Goal: Information Seeking & Learning: Learn about a topic

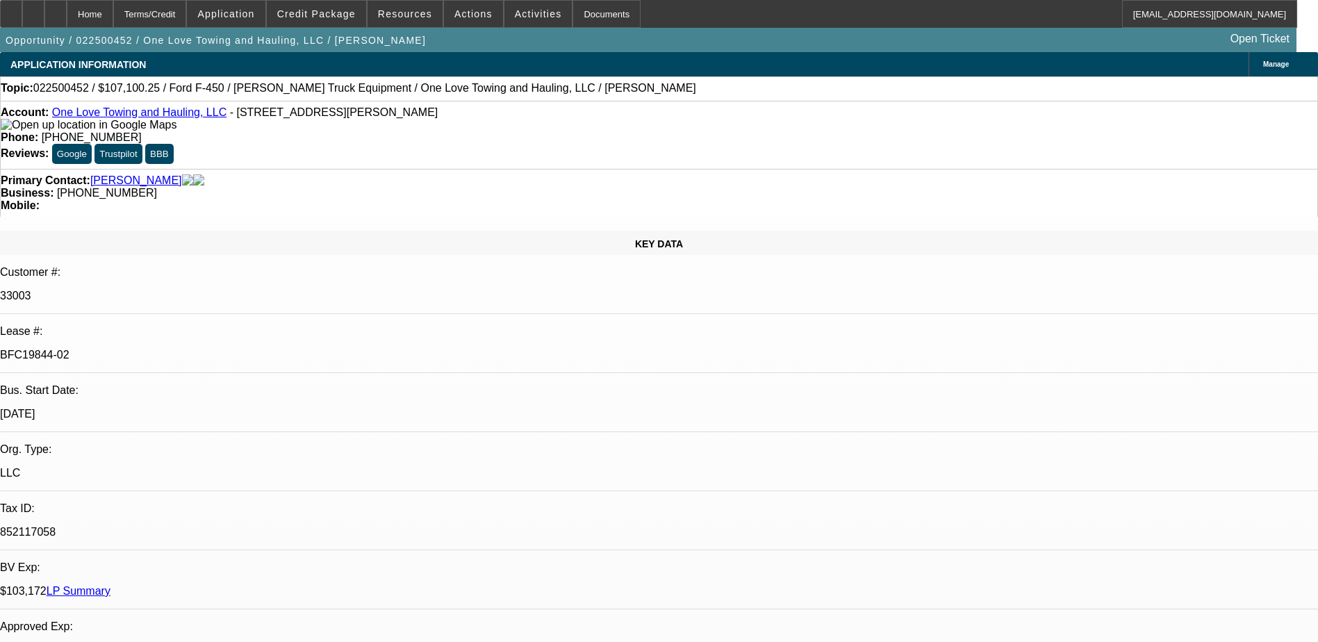
select select "0"
select select "2"
select select "0.15"
select select "0"
select select "2"
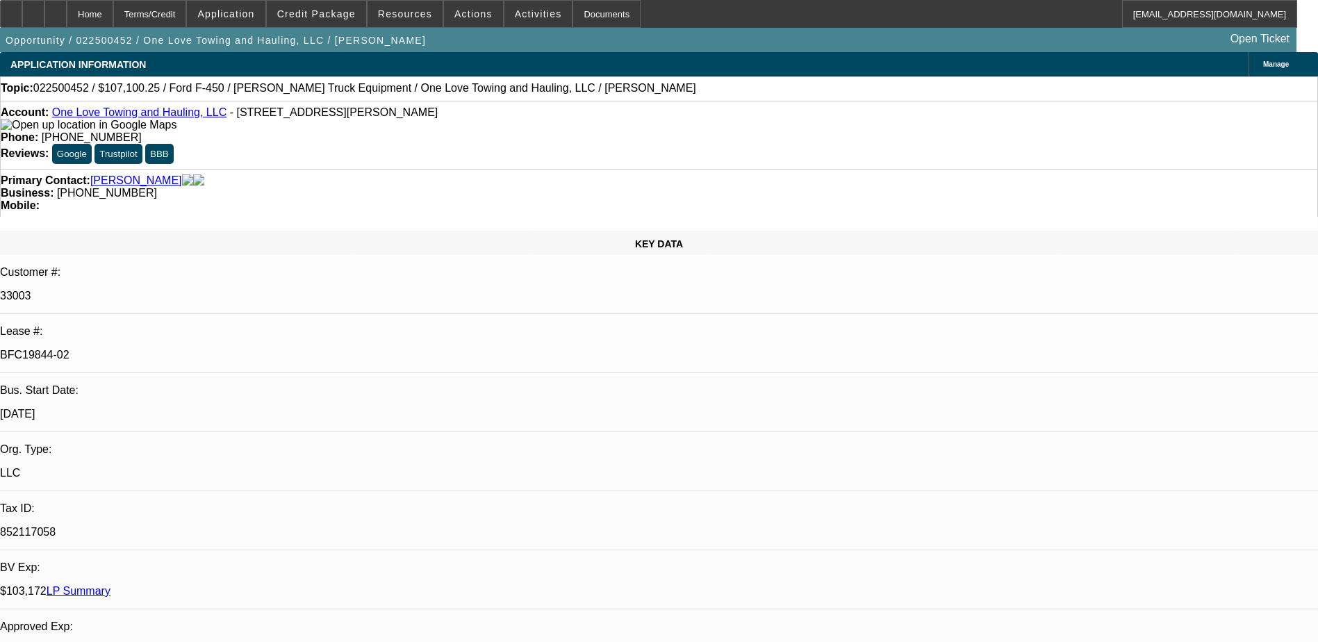
select select "0.15"
select select "0"
select select "2"
select select "0.15"
select select "0"
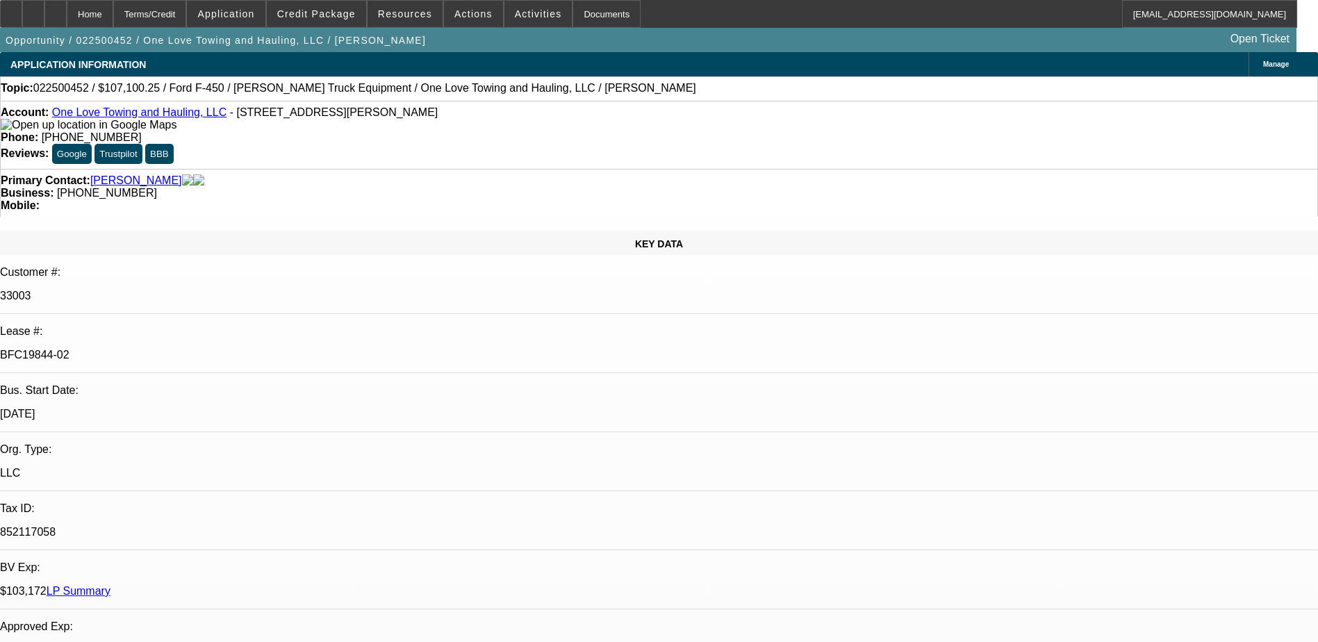
select select "2"
select select "0.15"
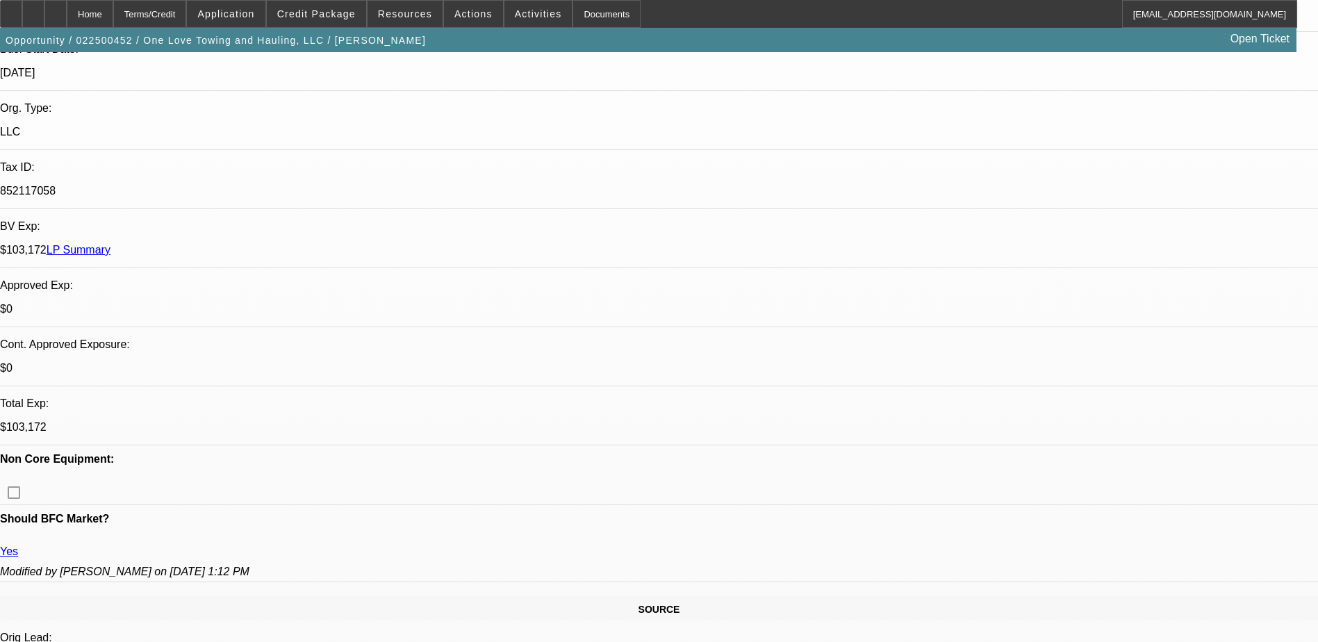
select select "1"
select select "2"
select select "16"
select select "1"
select select "2"
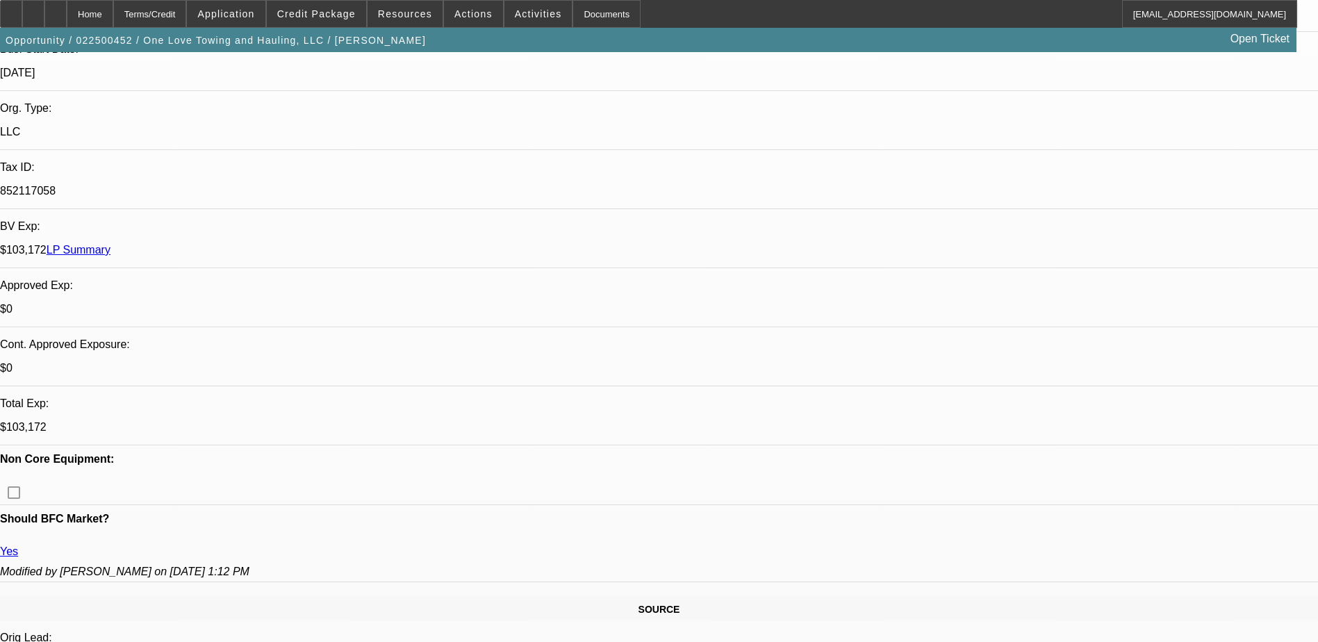
select select "16"
select select "1"
select select "2"
select select "16"
select select "1"
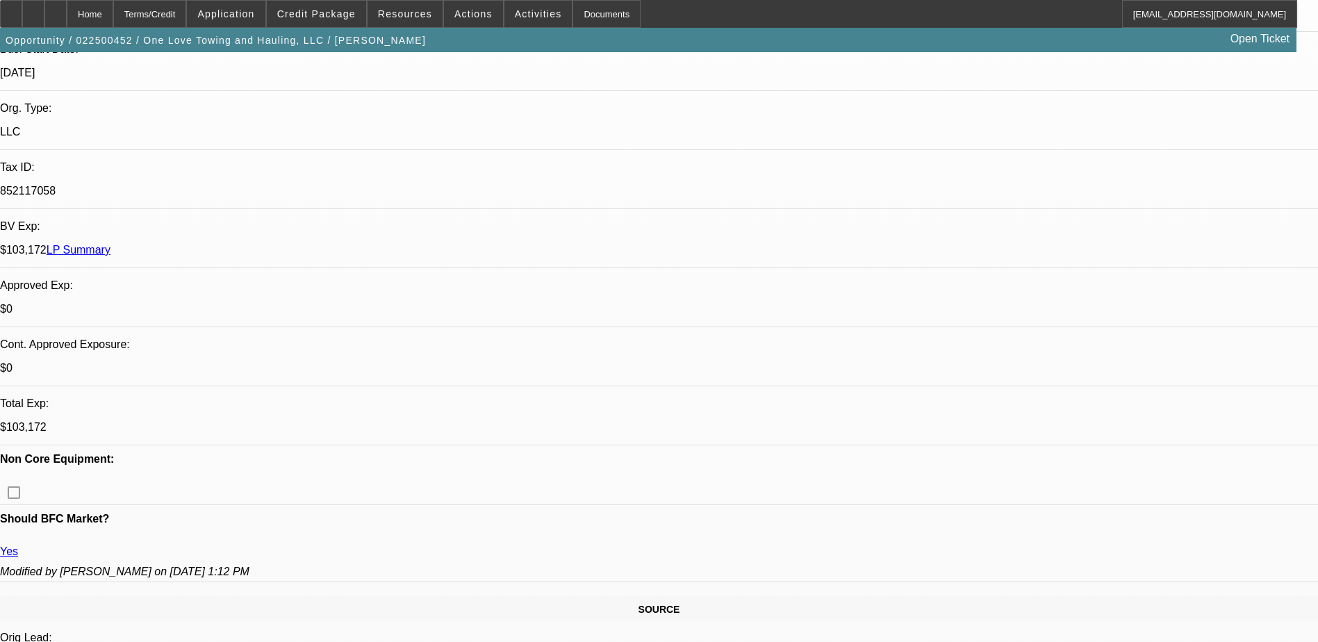
select select "2"
select select "16"
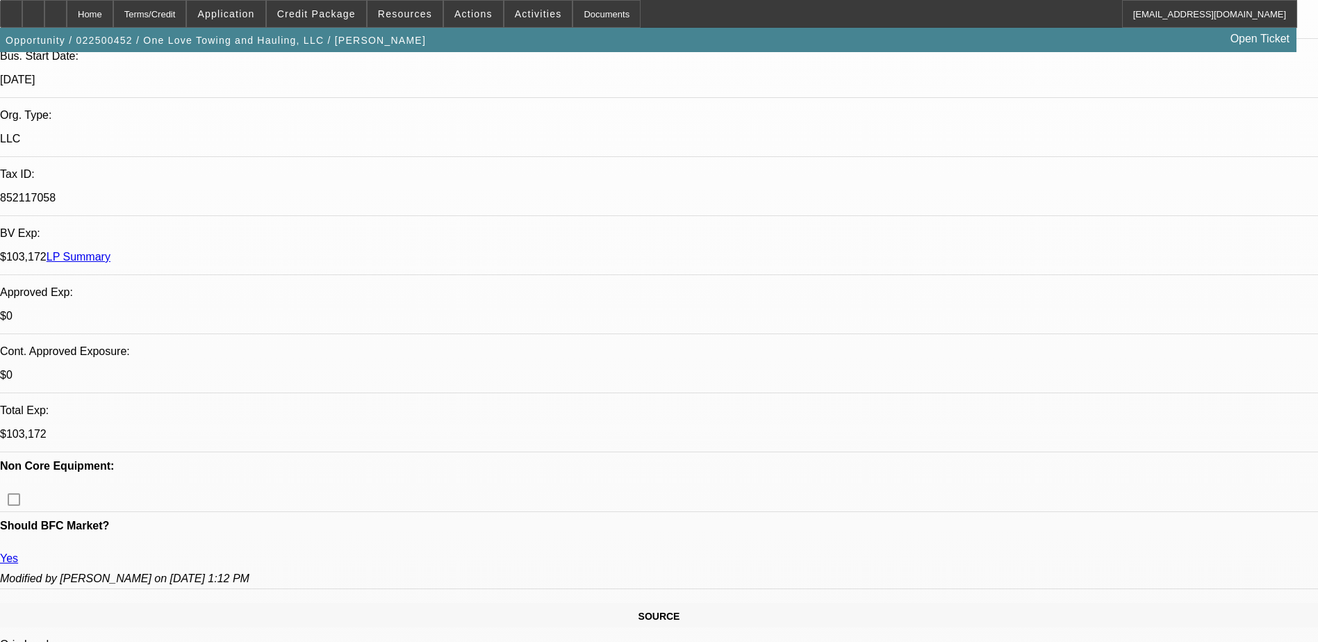
scroll to position [347, 0]
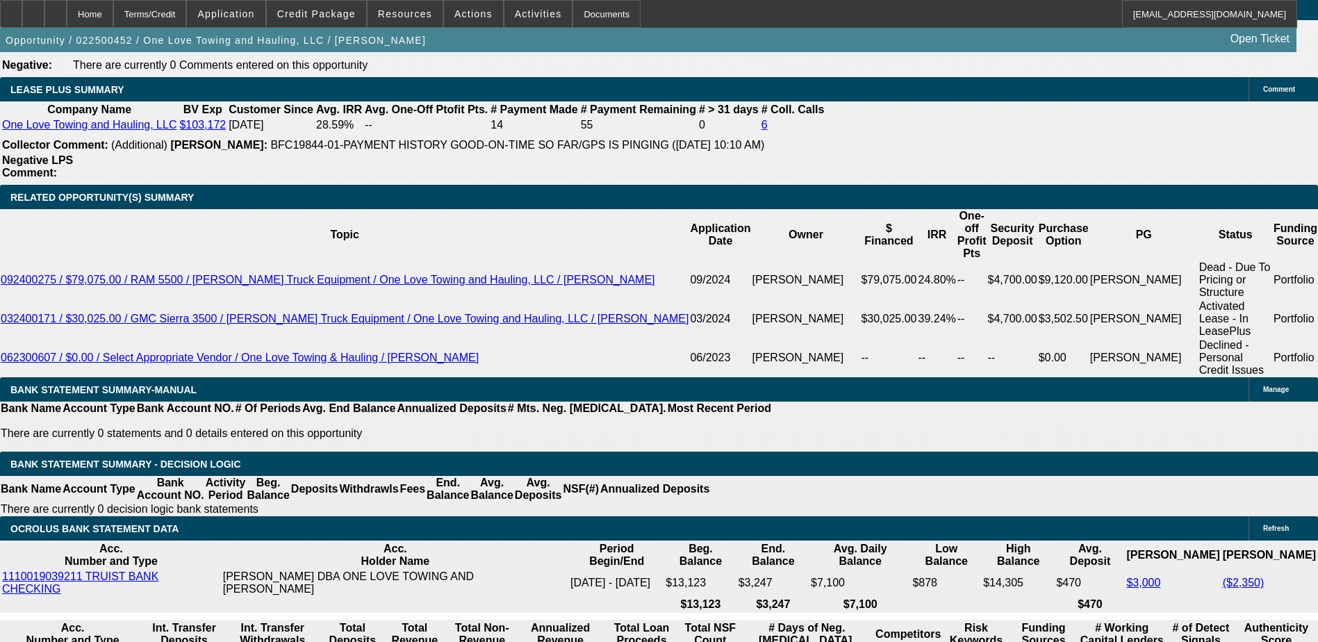
scroll to position [4112, 0]
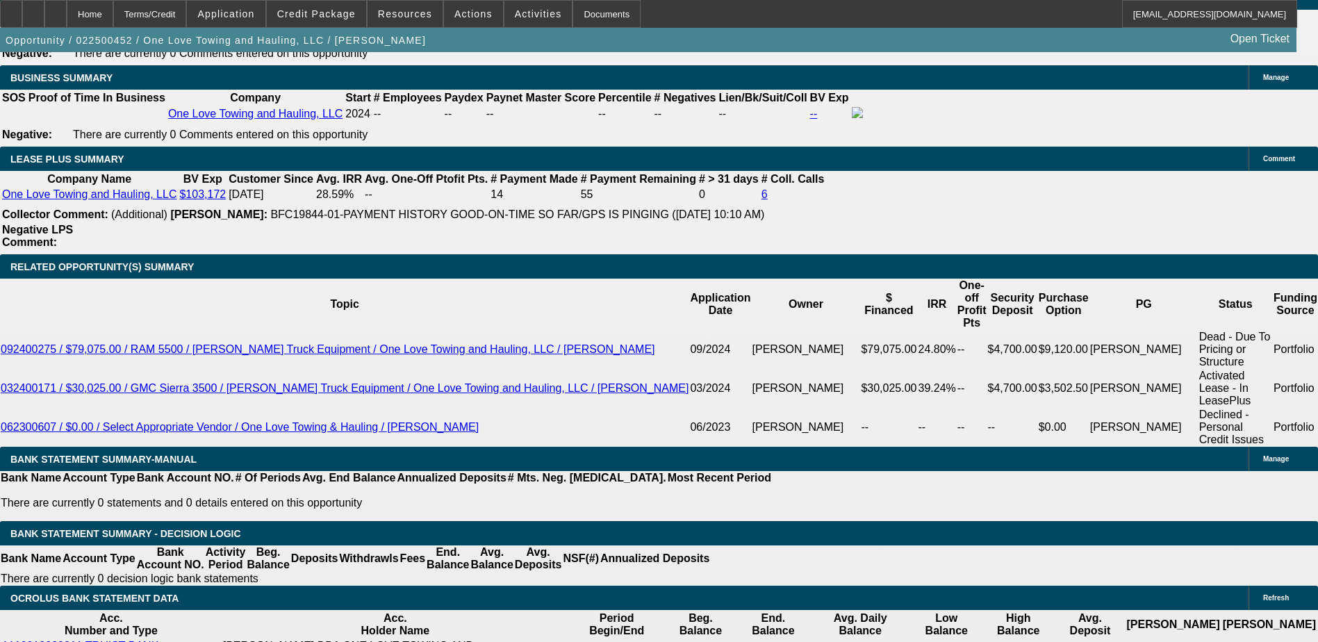
scroll to position [3765, 0]
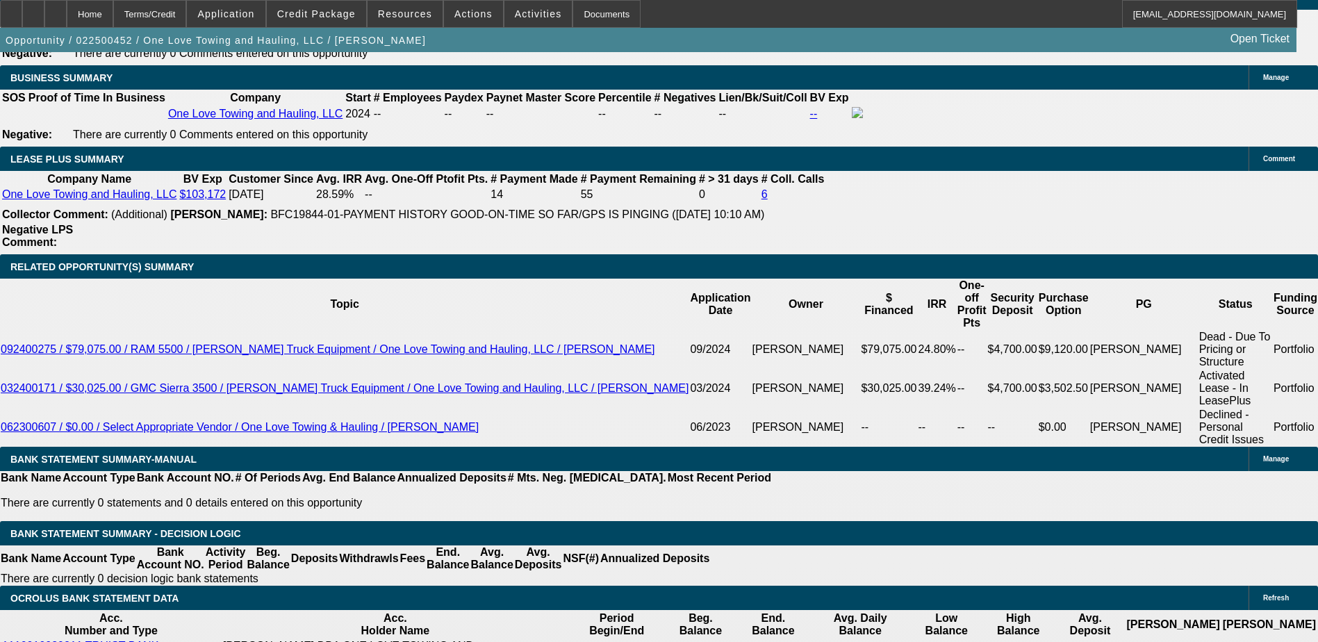
drag, startPoint x: 1034, startPoint y: 199, endPoint x: 1035, endPoint y: 178, distance: 20.9
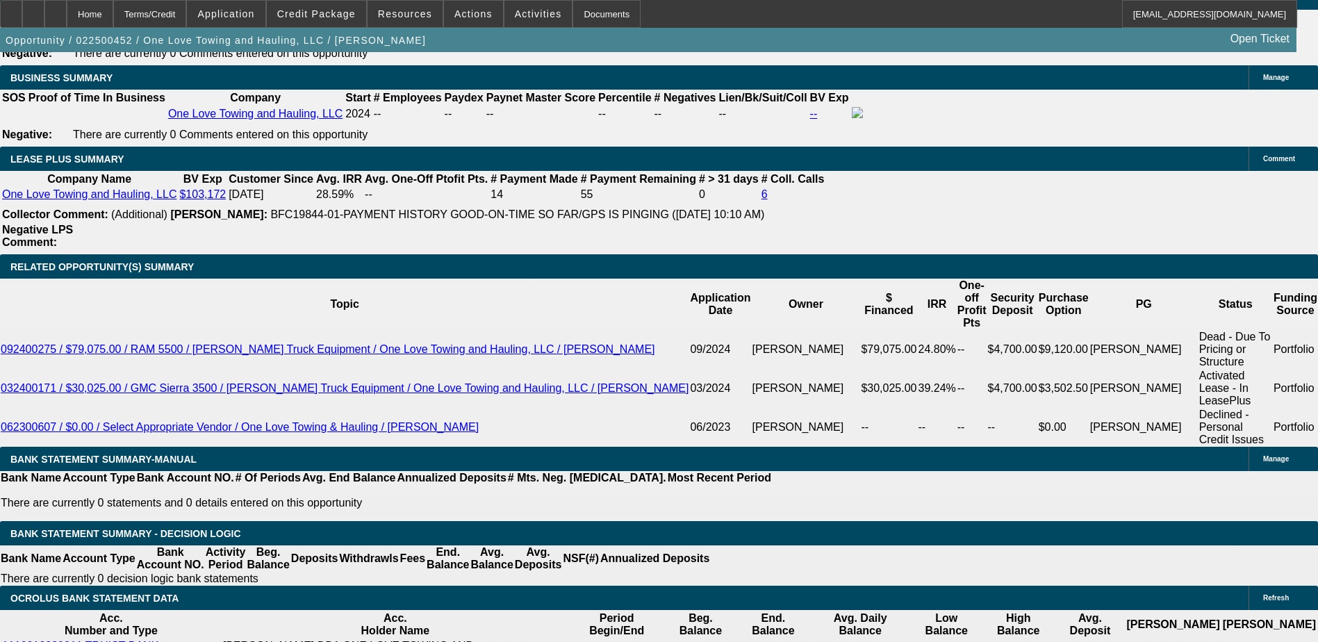
scroll to position [2514, 0]
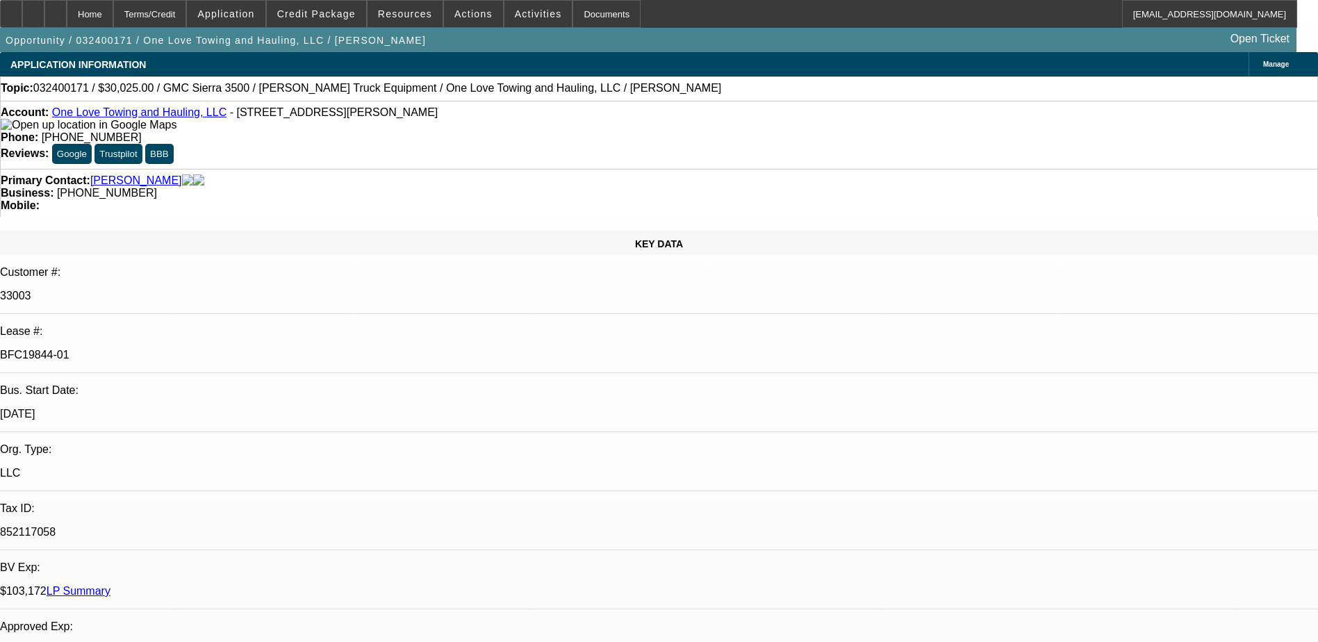
select select "0"
select select "2"
select select "0.1"
select select "0.15"
select select "2"
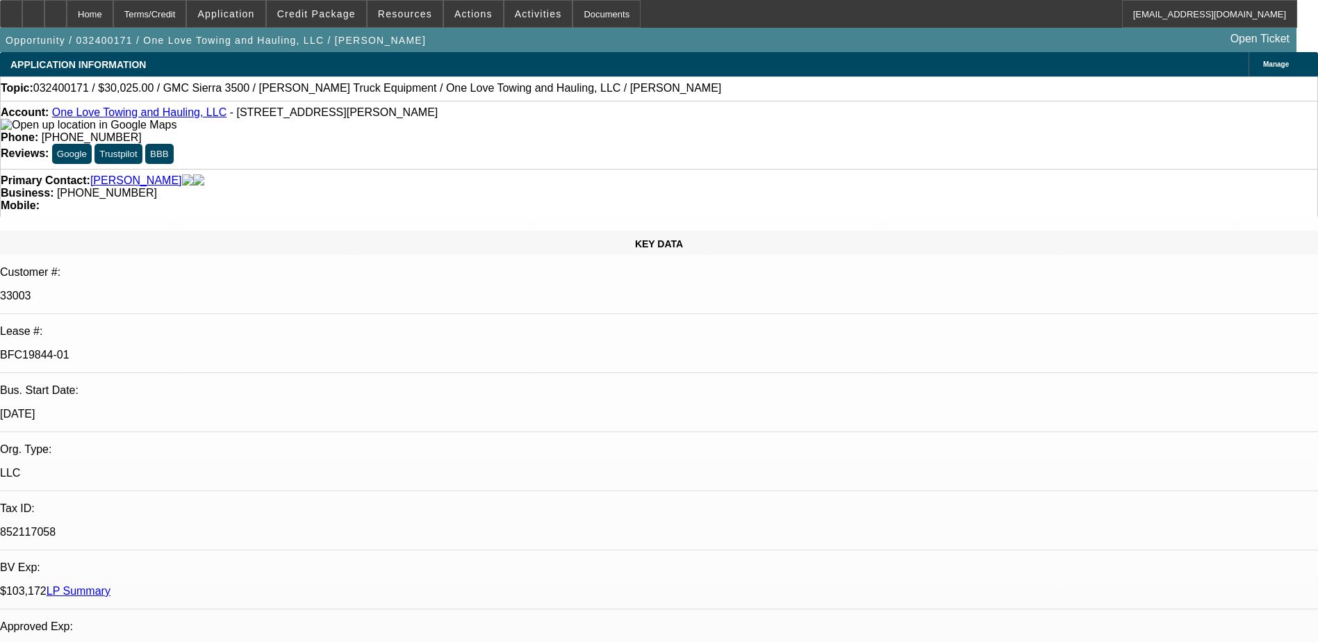
select select "0.1"
select select "0.15"
select select "2"
select select "0.1"
select select "0.15"
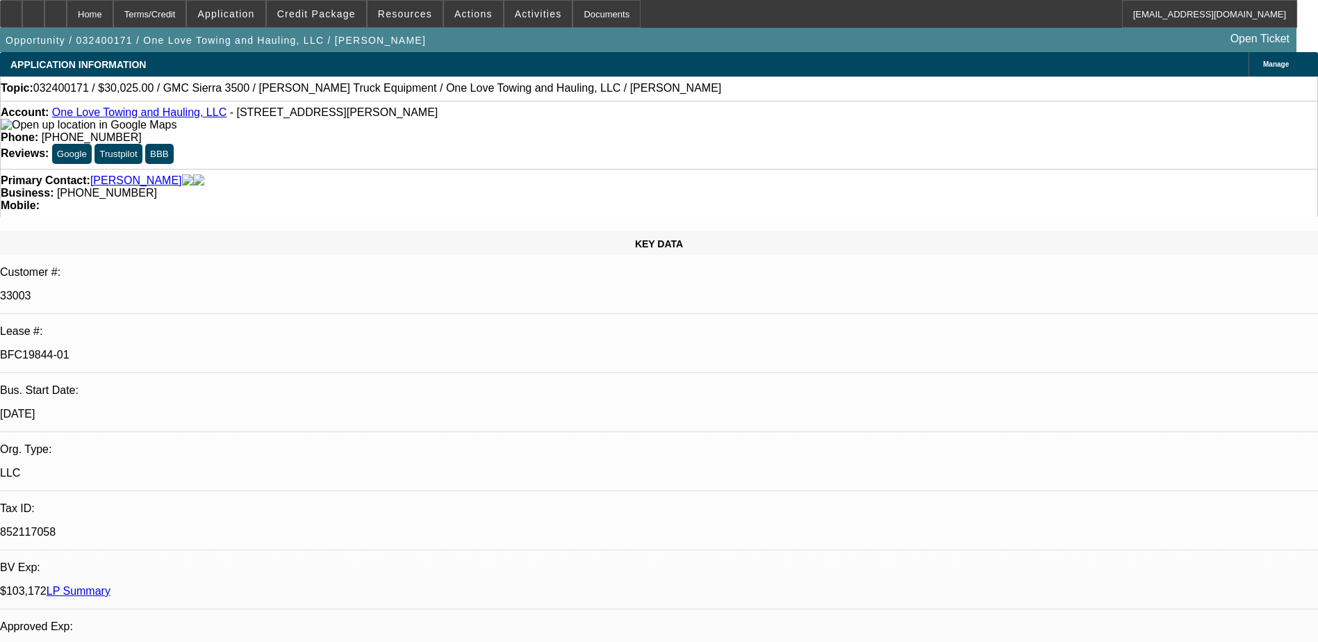
select select "2"
select select "0.1"
select select "1"
select select "2"
select select "4"
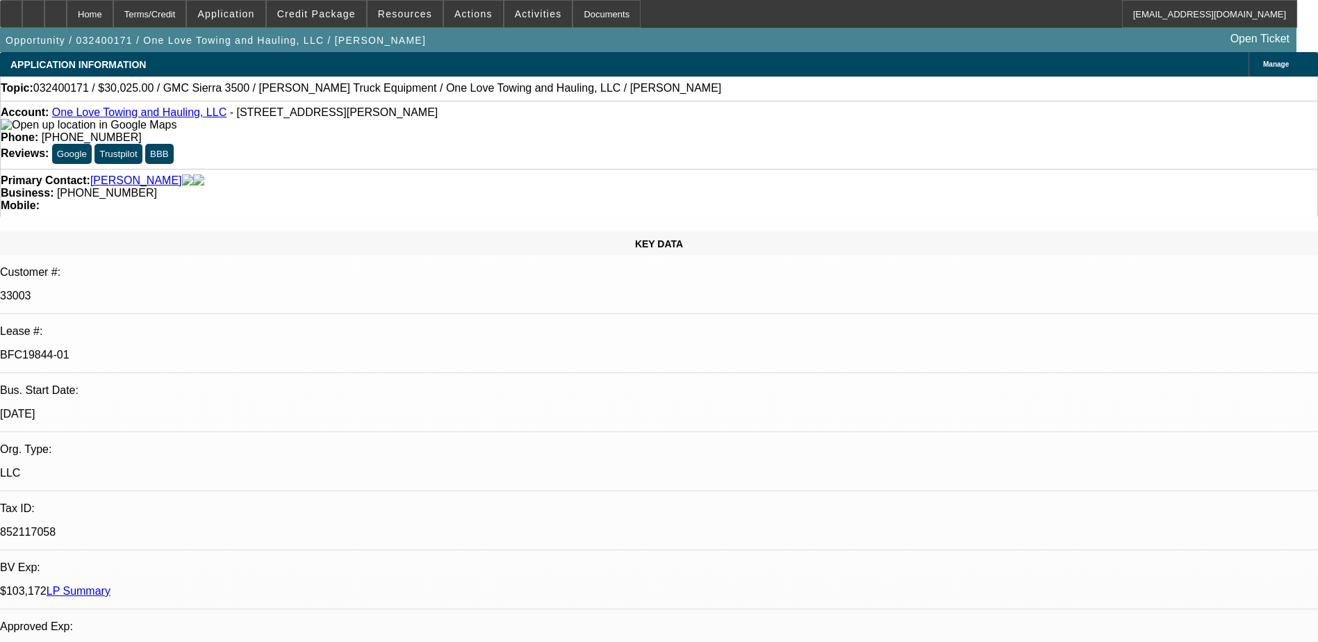
select select "1"
select select "2"
select select "4"
select select "1"
select select "2"
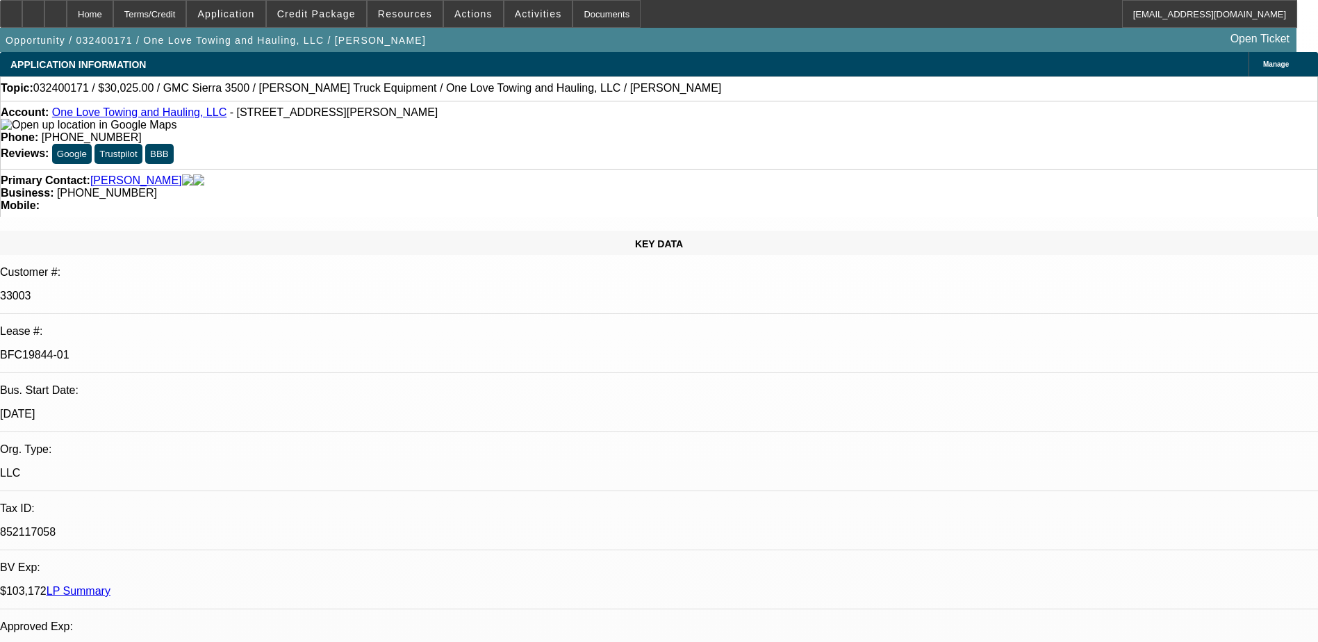
select select "4"
select select "1"
select select "2"
select select "4"
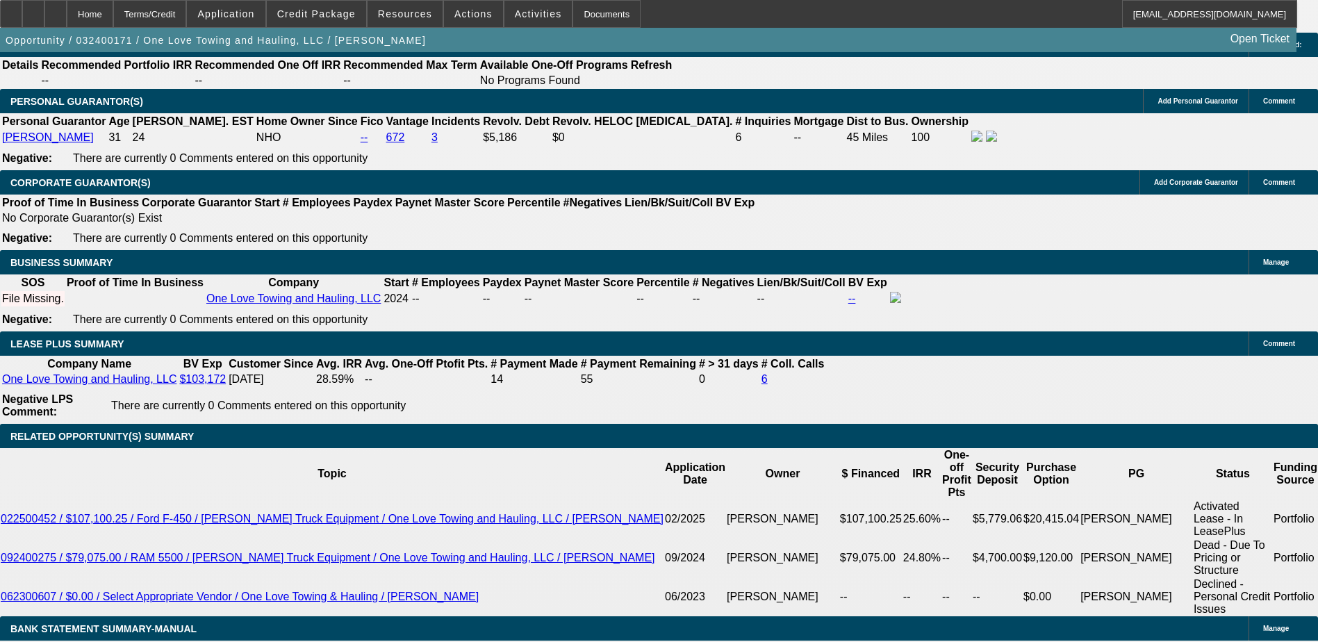
scroll to position [5105, 0]
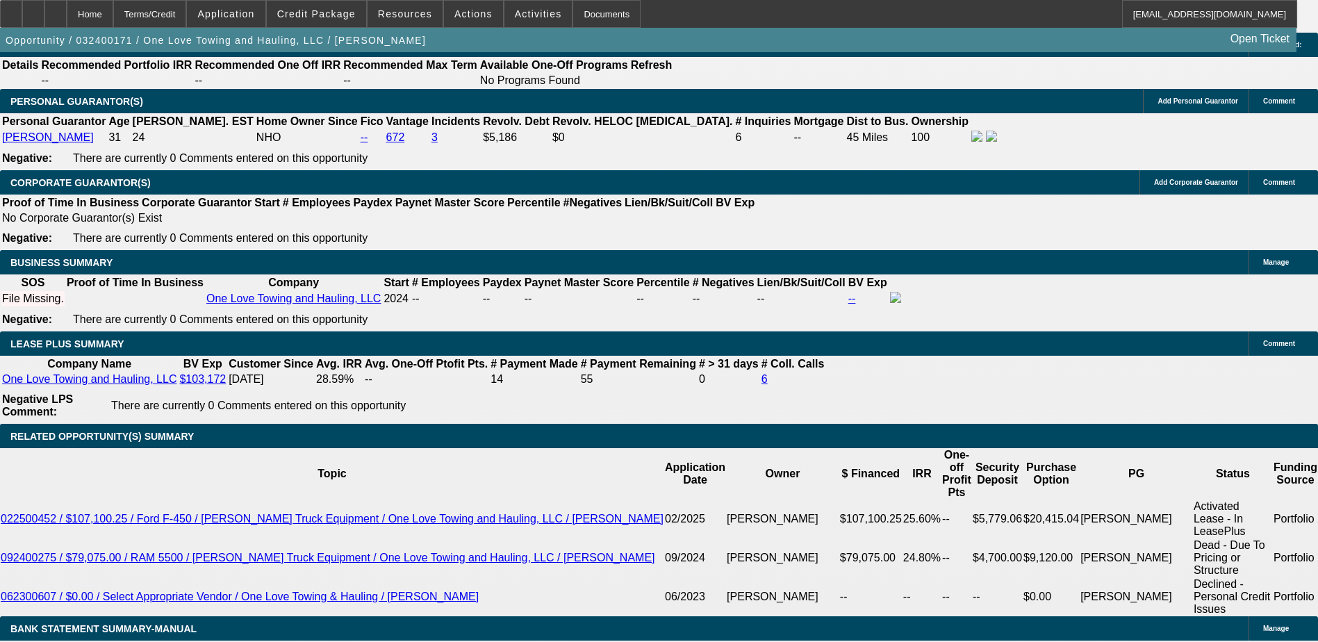
scroll to position [4966, 0]
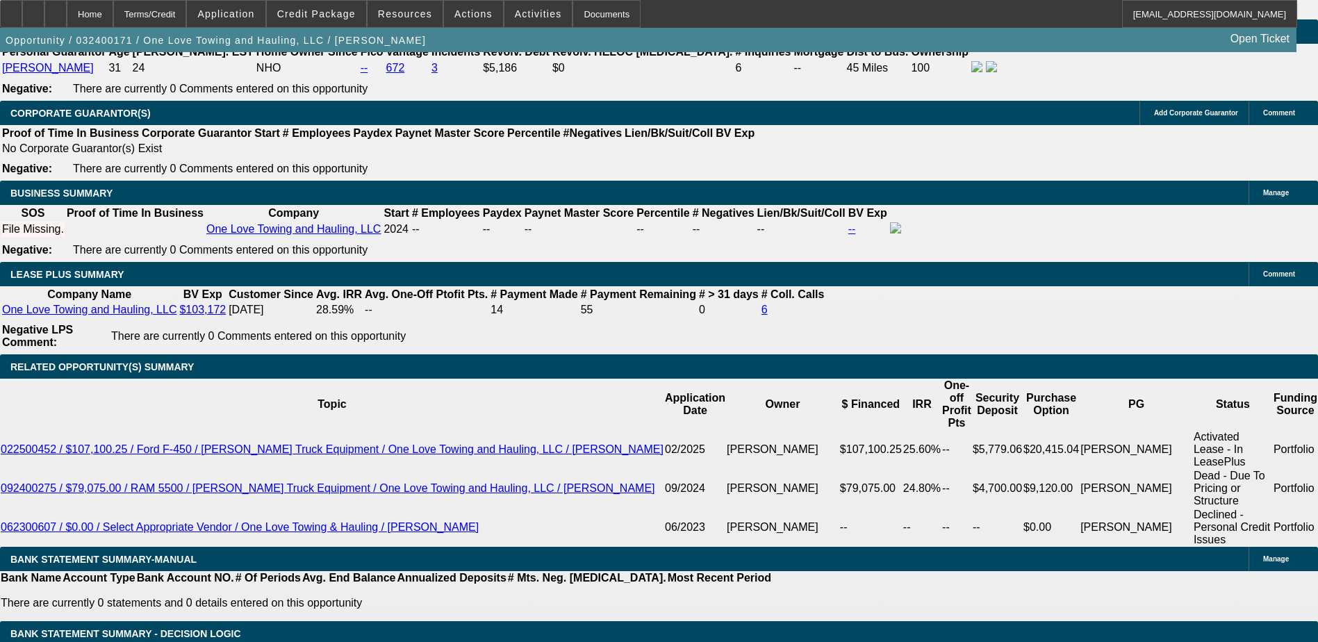
scroll to position [4758, 0]
